Goal: Navigation & Orientation: Find specific page/section

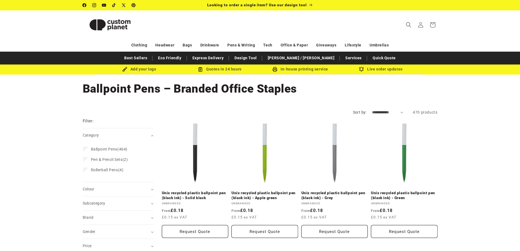
click at [104, 25] on img at bounding box center [110, 25] width 55 height 25
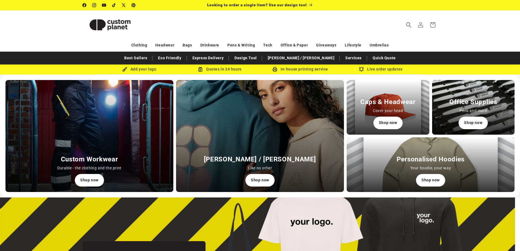
click at [121, 19] on img at bounding box center [110, 25] width 55 height 25
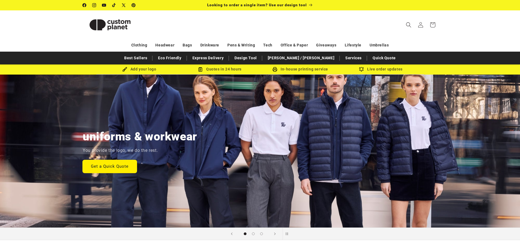
click at [116, 165] on link "Get a Quick Quote" at bounding box center [110, 166] width 54 height 13
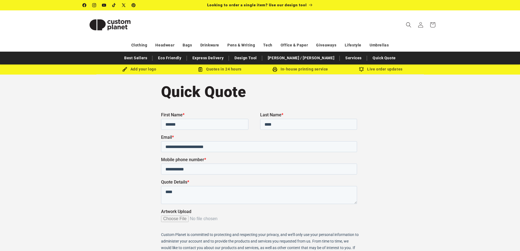
click at [110, 27] on img at bounding box center [110, 25] width 55 height 25
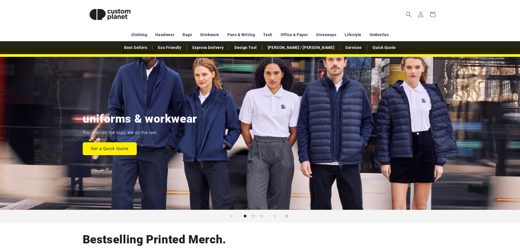
scroll to position [27, 0]
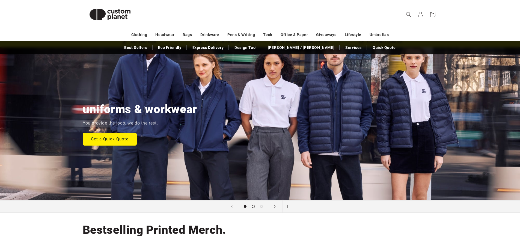
click at [255, 208] on button "Load slide 2 of 3" at bounding box center [253, 206] width 8 height 8
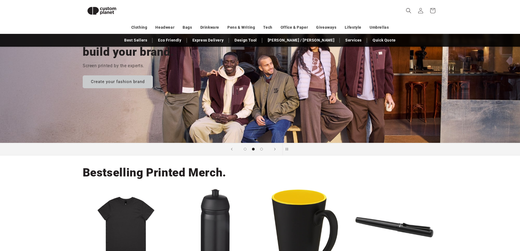
scroll to position [74, 0]
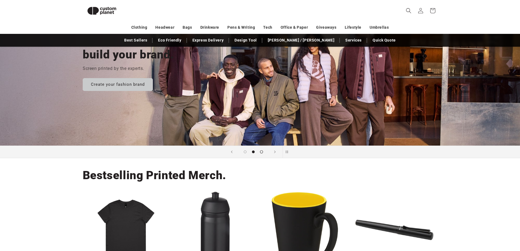
click at [262, 152] on span "Load slide 3 of 3" at bounding box center [261, 151] width 3 height 3
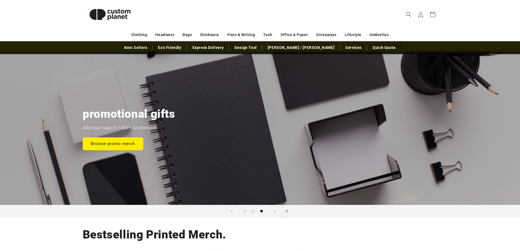
scroll to position [55, 0]
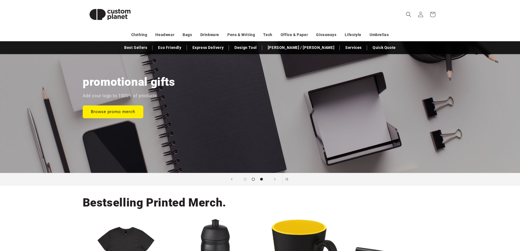
click at [254, 180] on button "Load slide 2 of 3" at bounding box center [253, 179] width 8 height 8
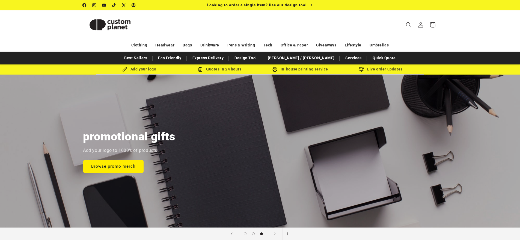
scroll to position [0, 1040]
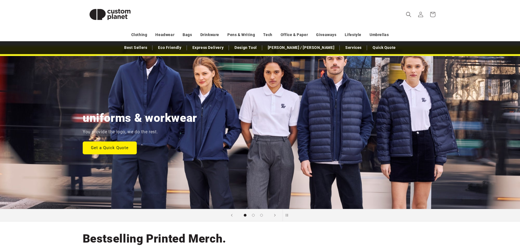
scroll to position [27, 0]
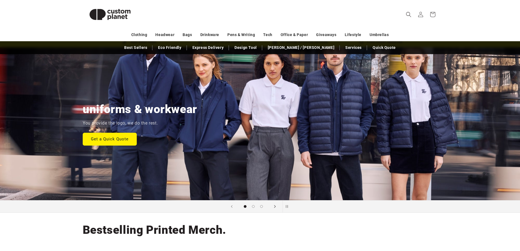
click at [275, 206] on icon "Next slide" at bounding box center [275, 206] width 2 height 6
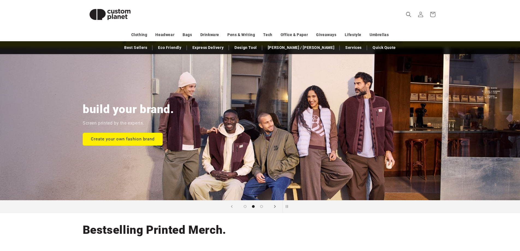
click at [275, 204] on icon "Next slide" at bounding box center [275, 206] width 2 height 6
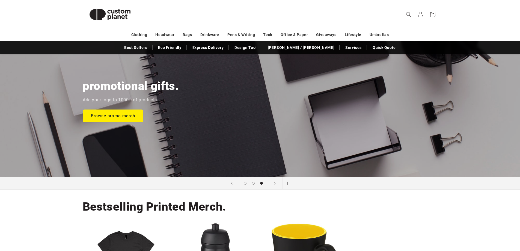
scroll to position [55, 0]
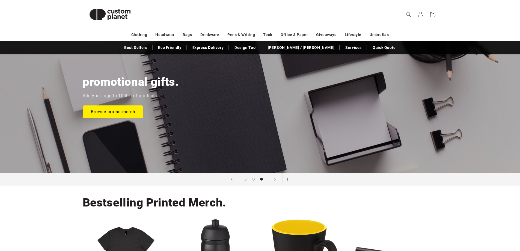
click at [277, 181] on span "Next slide" at bounding box center [274, 178] width 5 height 5
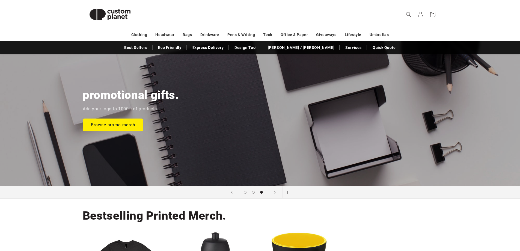
scroll to position [0, 0]
